Goal: Task Accomplishment & Management: Use online tool/utility

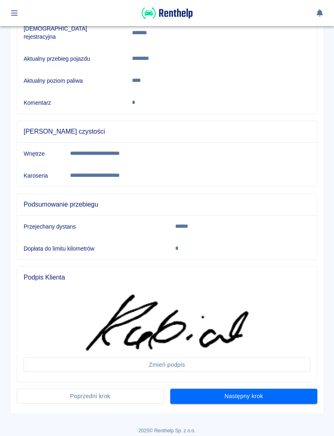
scroll to position [163, 0]
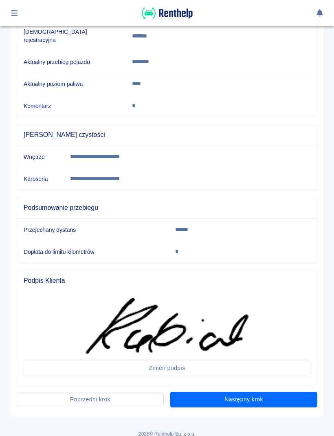
click at [224, 385] on div "Następny krok" at bounding box center [240, 396] width 153 height 22
click at [289, 393] on button "Następny krok" at bounding box center [243, 399] width 147 height 15
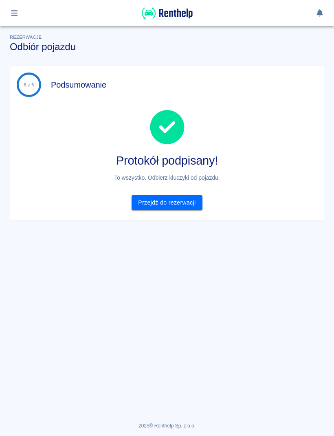
scroll to position [0, 0]
click at [182, 39] on div "Rezerwacje Odbiór pojazdu" at bounding box center [163, 39] width 321 height 26
click at [179, 207] on link "Przejdź do rezerwacji" at bounding box center [166, 202] width 70 height 15
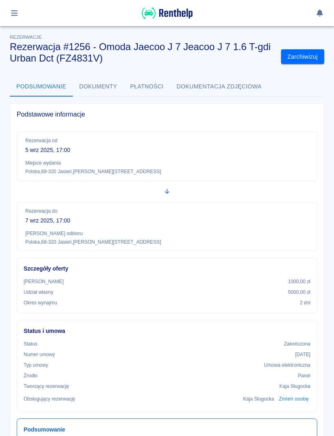
click at [19, 13] on icon "button" at bounding box center [14, 12] width 9 height 7
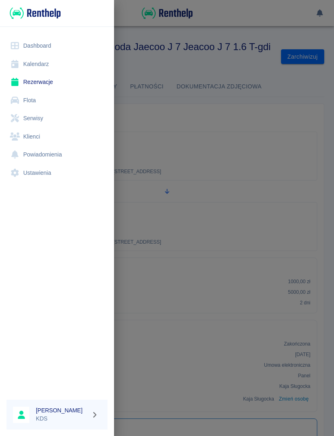
click at [26, 61] on link "Kalendarz" at bounding box center [57, 64] width 101 height 18
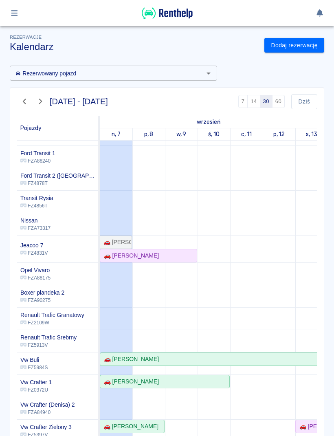
scroll to position [151, 0]
click at [163, 261] on link "🚗 [PERSON_NAME]" at bounding box center [148, 255] width 97 height 13
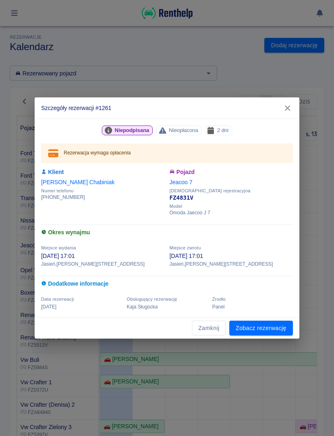
click at [261, 335] on link "Zobacz rezerwację" at bounding box center [261, 327] width 64 height 15
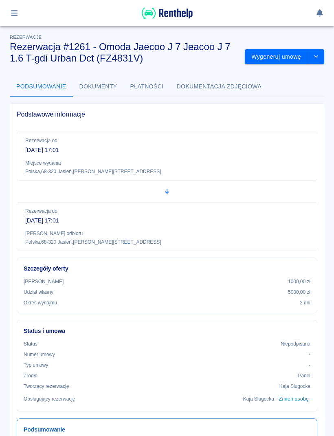
click at [279, 58] on button "Wygeneruj umowę" at bounding box center [276, 56] width 63 height 15
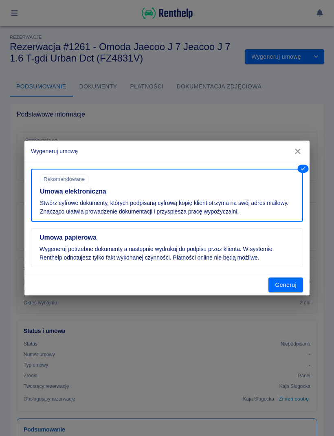
click at [282, 288] on button "Generuj" at bounding box center [285, 284] width 35 height 15
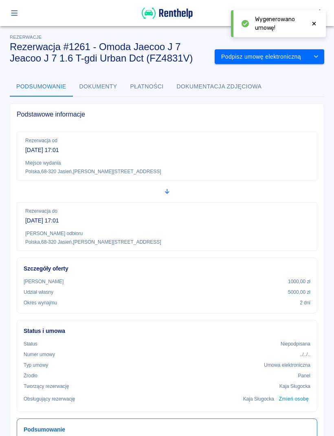
click at [273, 52] on button "Podpisz umowę elektroniczną" at bounding box center [261, 56] width 93 height 15
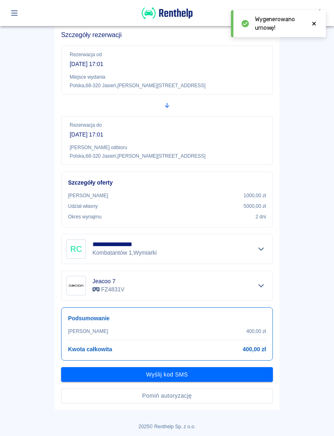
click at [226, 397] on button "Pomiń autoryzację" at bounding box center [167, 395] width 212 height 15
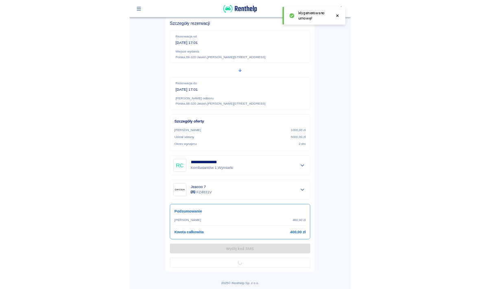
scroll to position [41, 0]
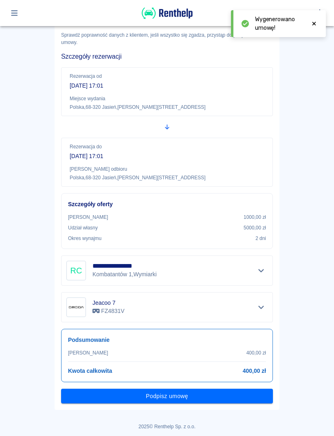
click at [264, 402] on button "Podpisz umowę" at bounding box center [167, 395] width 212 height 15
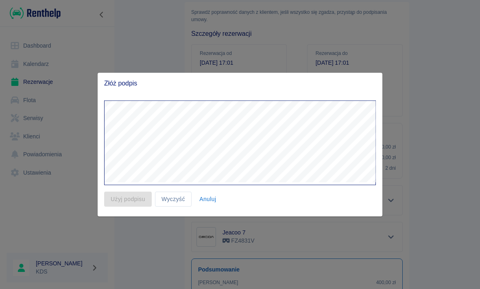
click at [333, 98] on div at bounding box center [240, 144] width 480 height 289
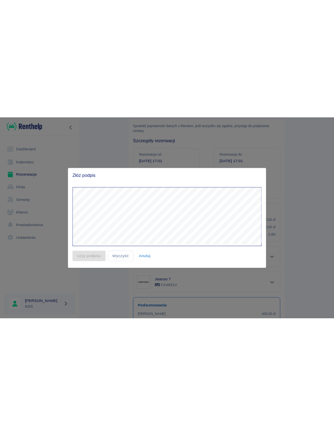
scroll to position [107, 0]
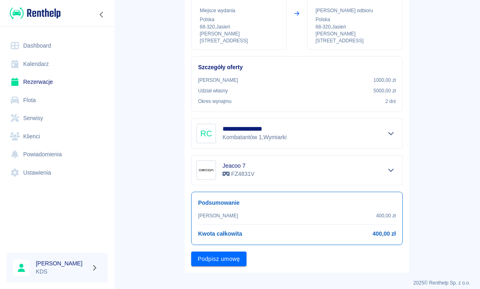
click at [200, 252] on button "Podpisz umowę" at bounding box center [218, 259] width 55 height 15
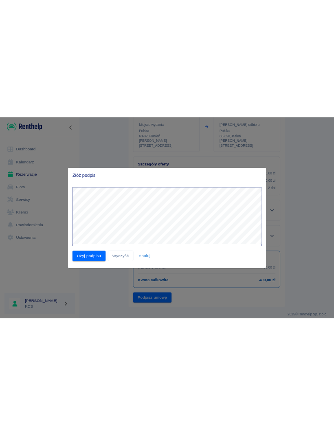
scroll to position [0, 0]
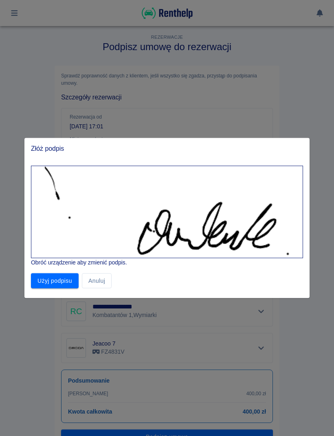
click at [59, 283] on button "Użyj podpisu" at bounding box center [55, 280] width 48 height 15
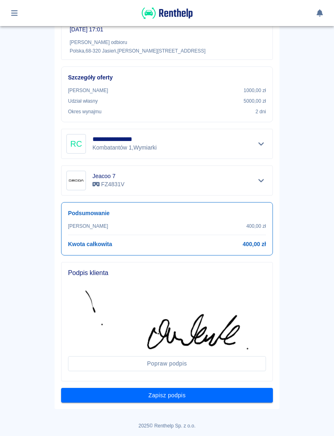
scroll to position [166, 0]
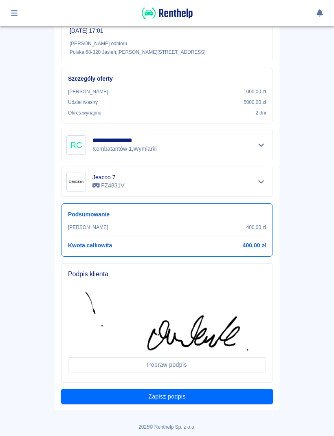
click at [256, 392] on button "Zapisz podpis" at bounding box center [167, 396] width 212 height 15
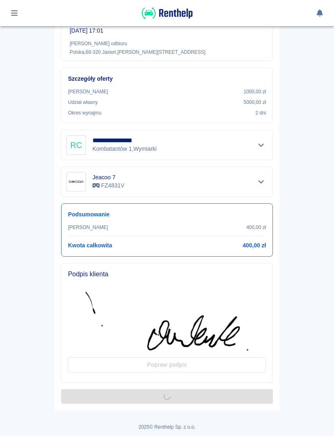
scroll to position [0, 0]
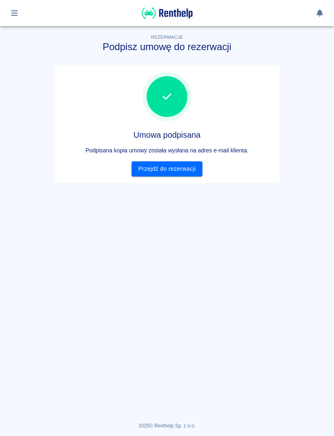
click at [186, 172] on link "Przejdź do rezerwacji" at bounding box center [166, 168] width 70 height 15
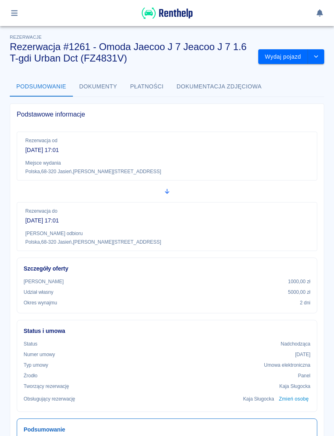
click at [19, 12] on icon "button" at bounding box center [14, 12] width 9 height 7
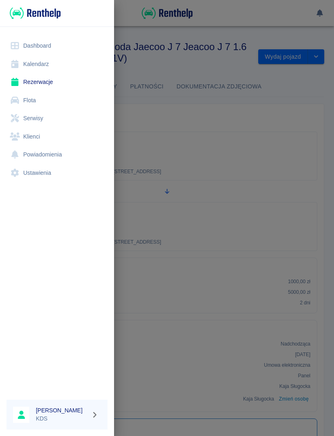
click at [46, 70] on link "Kalendarz" at bounding box center [57, 64] width 101 height 18
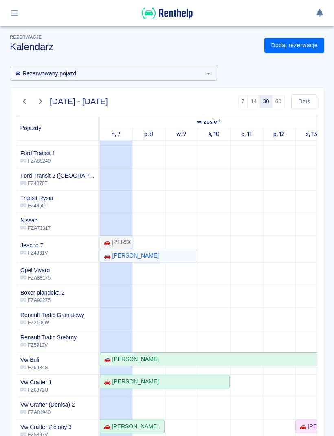
scroll to position [151, 0]
click at [329, 140] on div "Rezerwacje Kalendarz Dodaj rezerwację Rezerwowany pojazd Rezerwowany pojazd [DA…" at bounding box center [167, 239] width 334 height 426
click at [173, 254] on div "🚗 [PERSON_NAME]" at bounding box center [149, 255] width 96 height 9
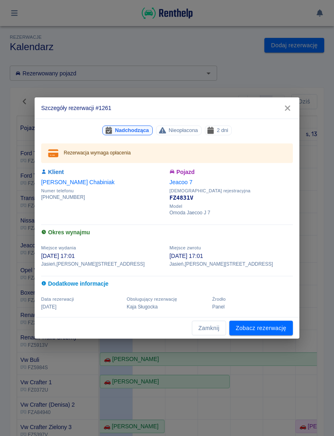
click at [268, 330] on link "Zobacz rezerwację" at bounding box center [261, 327] width 64 height 15
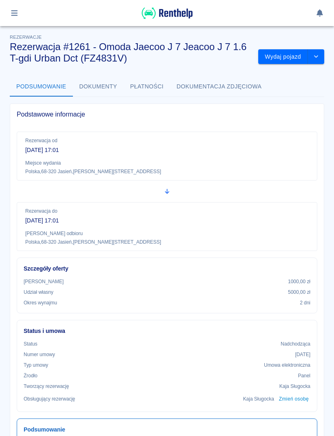
click at [289, 59] on button "Wydaj pojazd" at bounding box center [283, 56] width 50 height 15
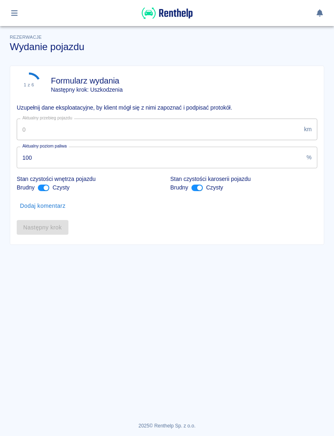
type input "28843"
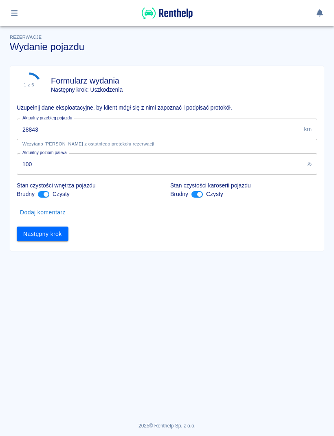
click at [65, 238] on button "Następny krok" at bounding box center [43, 233] width 52 height 15
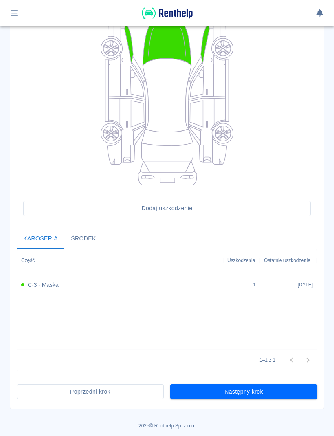
scroll to position [107, 0]
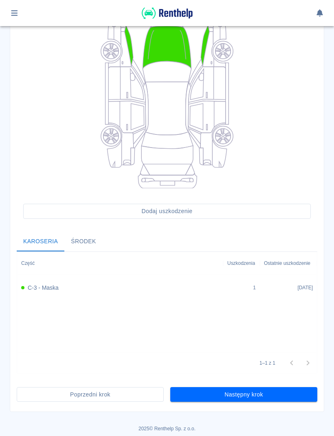
click at [265, 390] on button "Następny krok" at bounding box center [243, 394] width 147 height 15
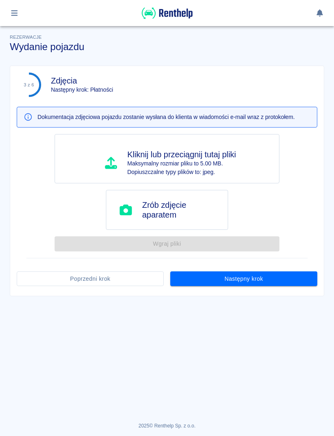
scroll to position [0, 0]
click at [296, 282] on button "Następny krok" at bounding box center [243, 278] width 147 height 15
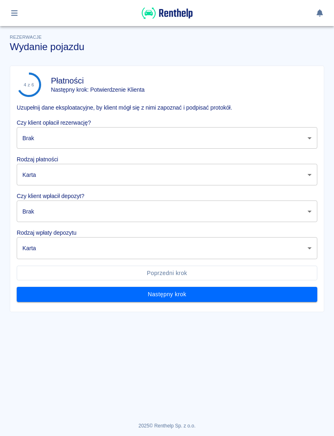
click at [300, 140] on body "Używamy plików Cookies, by zapewnić Ci najlepsze możliwe doświadczenie. Aby dow…" at bounding box center [167, 218] width 334 height 436
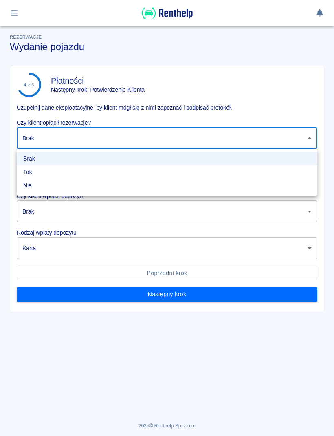
click at [69, 171] on li "Tak" at bounding box center [167, 171] width 300 height 13
type input "true"
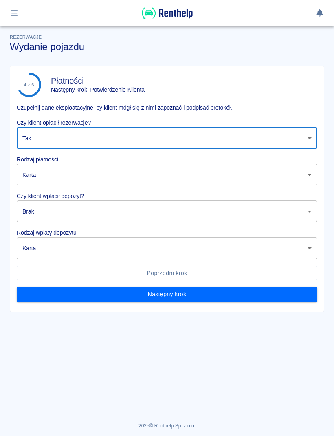
click at [68, 176] on body "Używamy plików Cookies, by zapewnić Ci najlepsze możliwe doświadczenie. Aby dow…" at bounding box center [167, 218] width 334 height 436
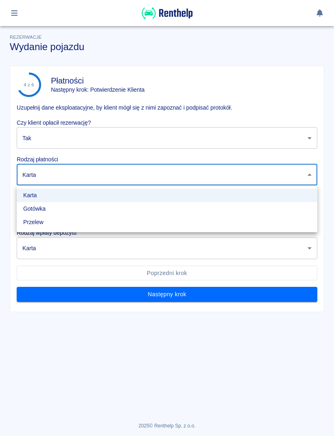
click at [55, 211] on li "Gotówka" at bounding box center [167, 208] width 300 height 13
type input "cash"
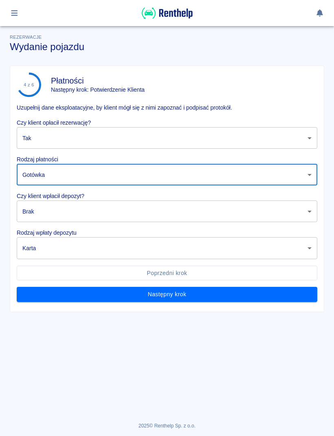
click at [73, 209] on body "Używamy plików Cookies, by zapewnić Ci najlepsze możliwe doświadczenie. Aby dow…" at bounding box center [167, 218] width 334 height 436
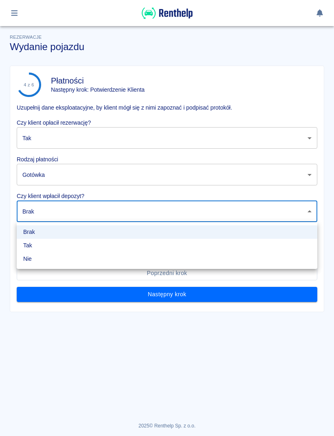
click at [51, 245] on li "Tak" at bounding box center [167, 245] width 300 height 13
type input "true"
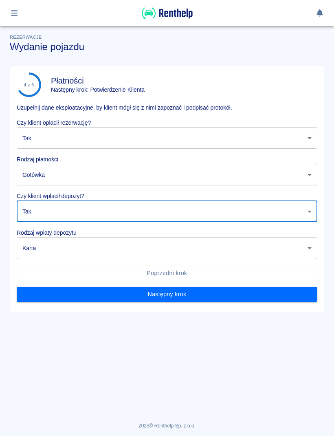
click at [72, 252] on body "Używamy plików Cookies, by zapewnić Ci najlepsze możliwe doświadczenie. Aby dow…" at bounding box center [167, 218] width 334 height 436
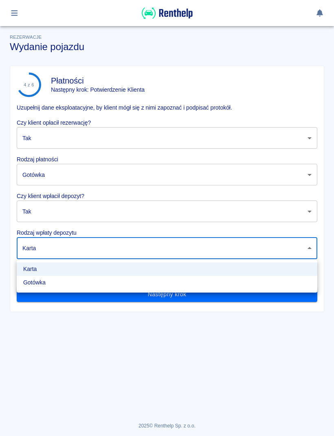
click at [68, 287] on li "Gotówka" at bounding box center [167, 282] width 300 height 13
type input "cash"
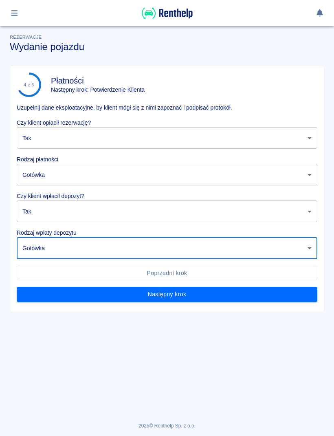
click at [173, 294] on button "Następny krok" at bounding box center [167, 294] width 300 height 15
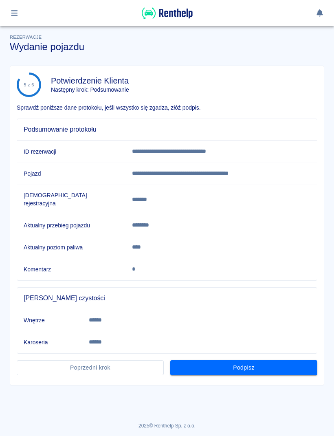
click at [259, 361] on button "Podpisz" at bounding box center [243, 367] width 147 height 15
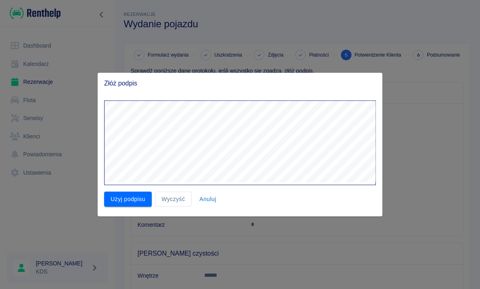
click at [177, 193] on button "Wyczyść" at bounding box center [173, 199] width 37 height 15
click at [180, 193] on button "Wyczyść" at bounding box center [173, 199] width 37 height 15
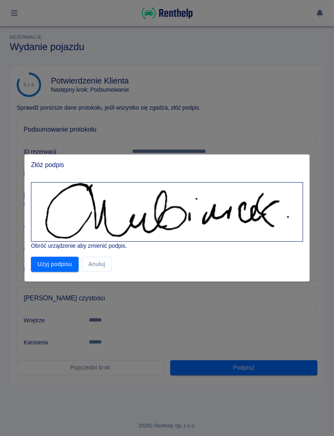
click at [55, 265] on button "Użyj podpisu" at bounding box center [55, 263] width 48 height 15
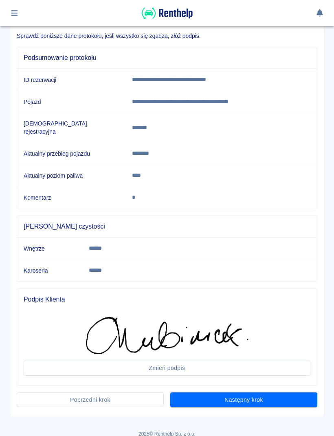
scroll to position [72, 0]
click at [275, 396] on button "Następny krok" at bounding box center [243, 399] width 147 height 15
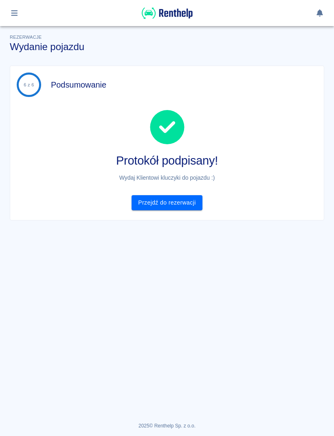
scroll to position [0, 0]
click at [188, 206] on link "Przejdź do rezerwacji" at bounding box center [166, 202] width 70 height 15
